Goal: Information Seeking & Learning: Learn about a topic

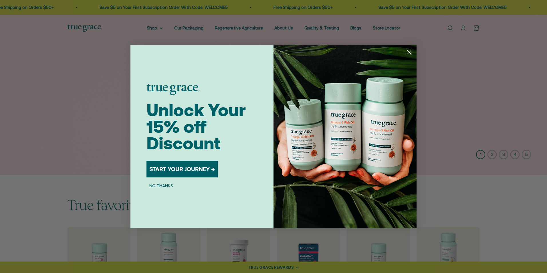
click at [458, 67] on div "Close dialog Unlock Your 15% off Discount START YOUR JOURNEY → NO THANKS Submit" at bounding box center [273, 136] width 547 height 273
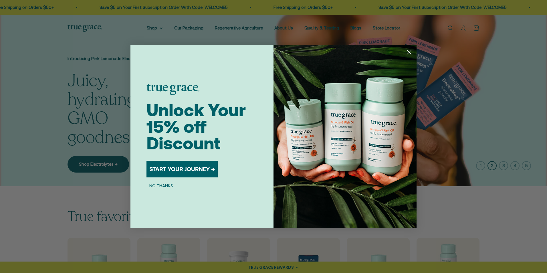
click at [408, 52] on circle "Close dialog" at bounding box center [409, 51] width 9 height 9
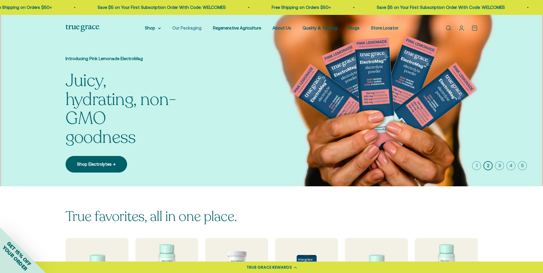
click at [198, 27] on link "Our Packaging" at bounding box center [186, 27] width 29 height 5
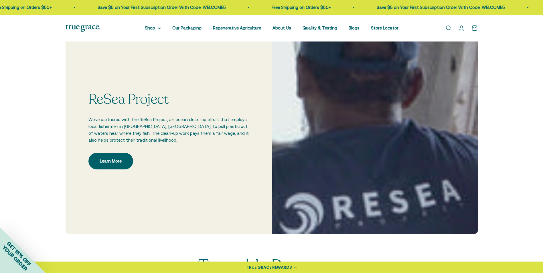
scroll to position [259, 0]
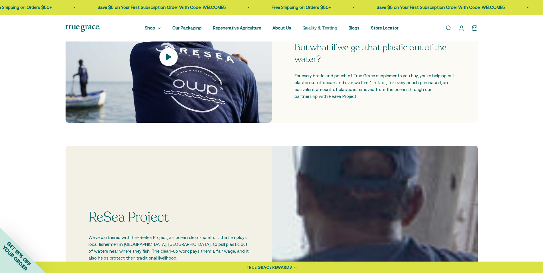
click at [323, 27] on link "Quality & Testing" at bounding box center [319, 27] width 35 height 5
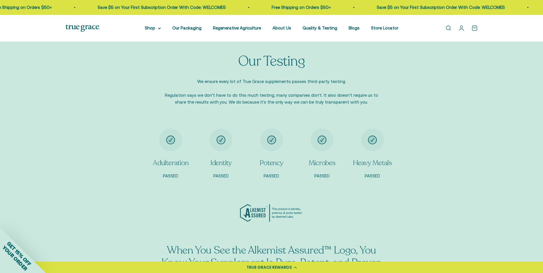
scroll to position [446, 0]
